Goal: Transaction & Acquisition: Purchase product/service

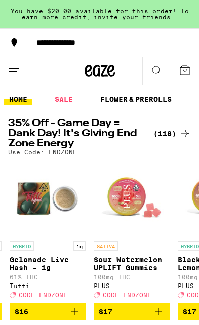
scroll to position [0, 2181]
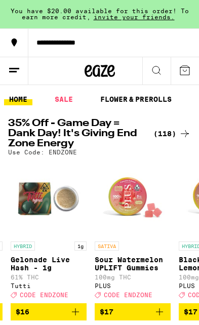
click at [160, 317] on icon "Add to bag" at bounding box center [159, 312] width 12 height 12
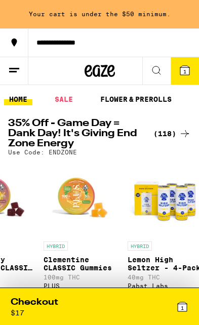
scroll to position [1, 2401]
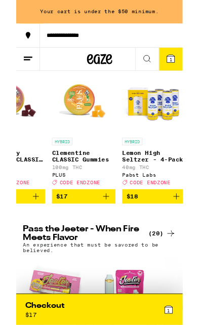
click at [110, 241] on icon "Add to bag" at bounding box center [108, 235] width 12 height 12
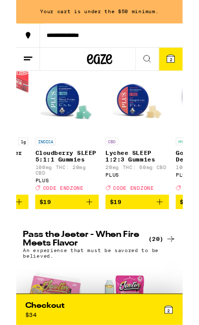
scroll to position [0, 3509]
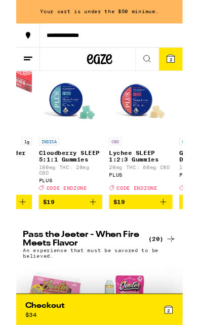
click at [95, 248] on icon "Add to bag" at bounding box center [92, 242] width 12 height 12
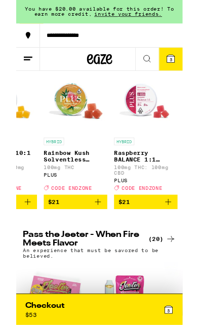
scroll to position [0, 4261]
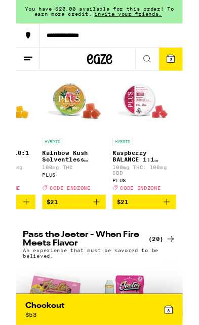
click at [185, 248] on icon "Add to bag" at bounding box center [180, 242] width 12 height 12
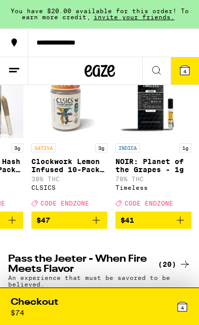
scroll to position [-1, 7635]
